Goal: Check status: Check status

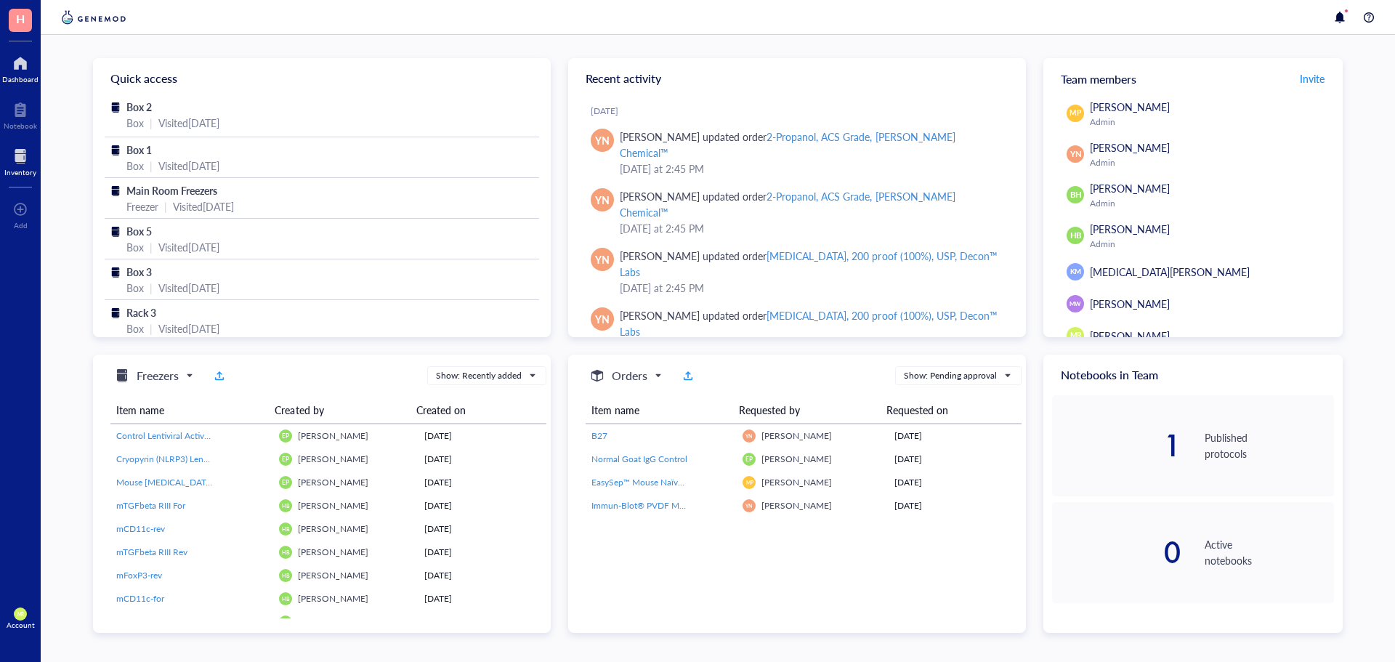
click at [21, 169] on div "Inventory" at bounding box center [20, 172] width 32 height 9
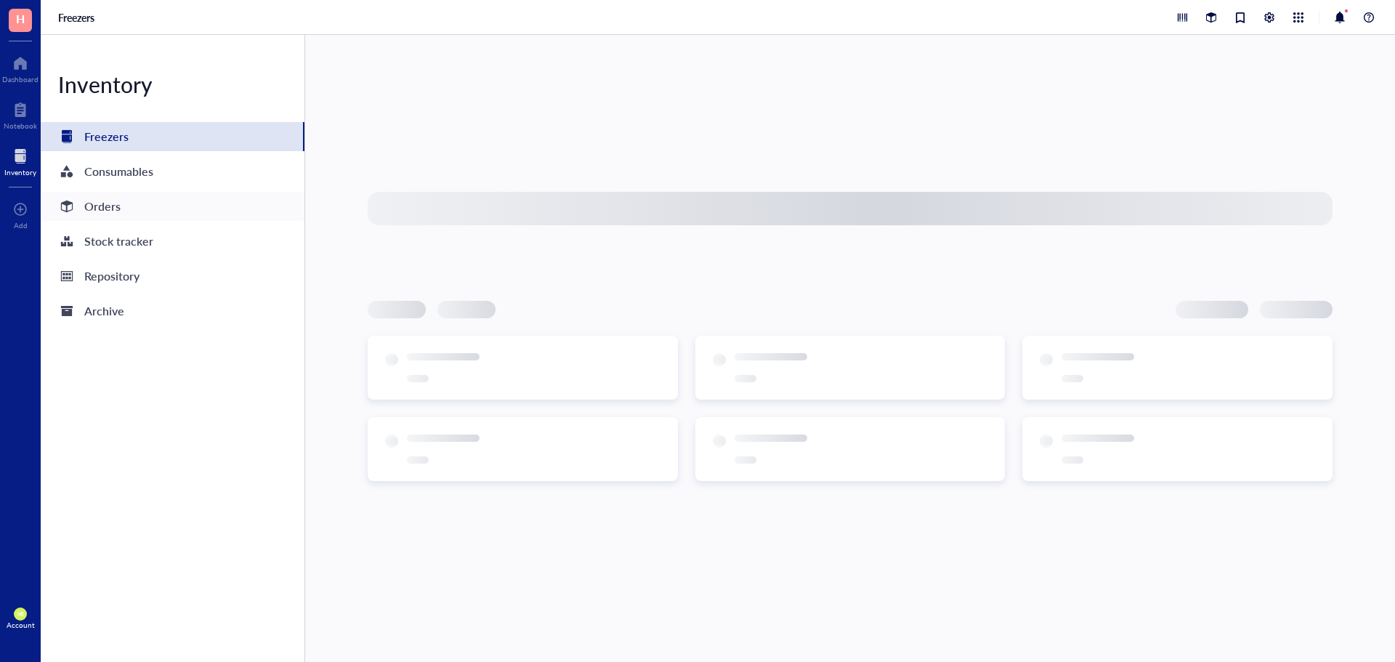
click at [128, 205] on div "Orders" at bounding box center [173, 206] width 264 height 29
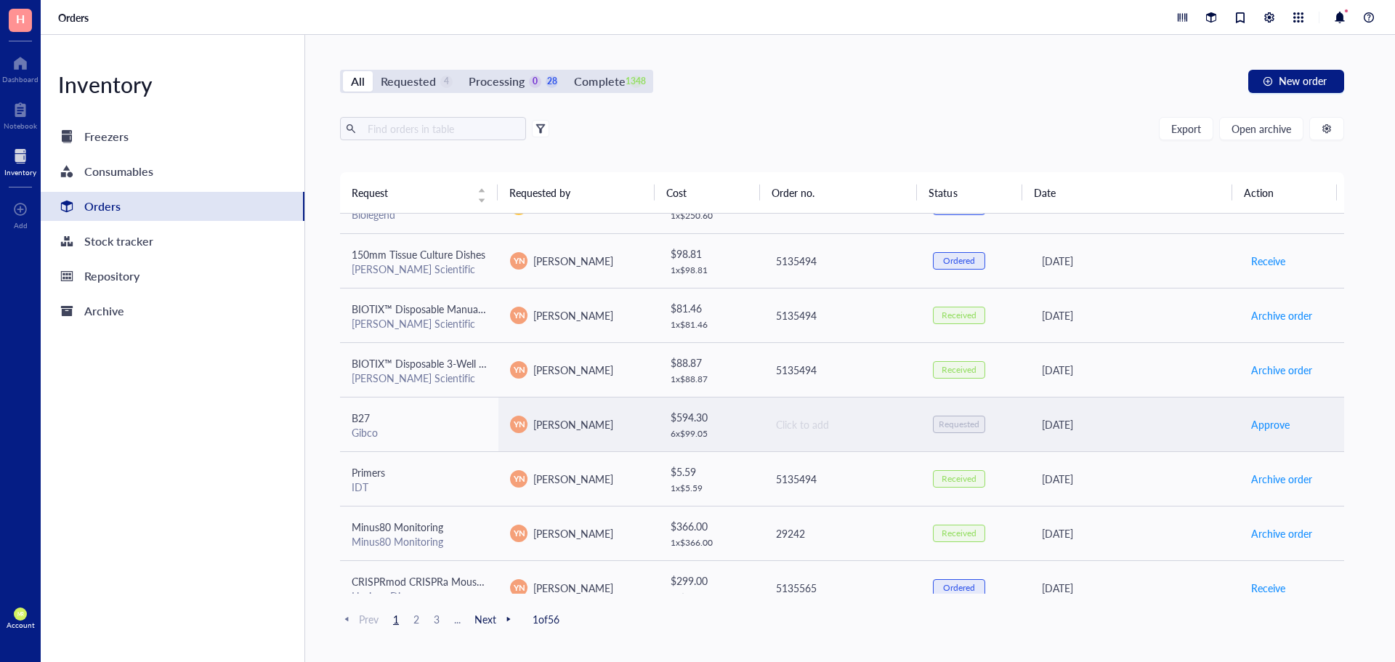
scroll to position [727, 0]
